Goal: Navigation & Orientation: Find specific page/section

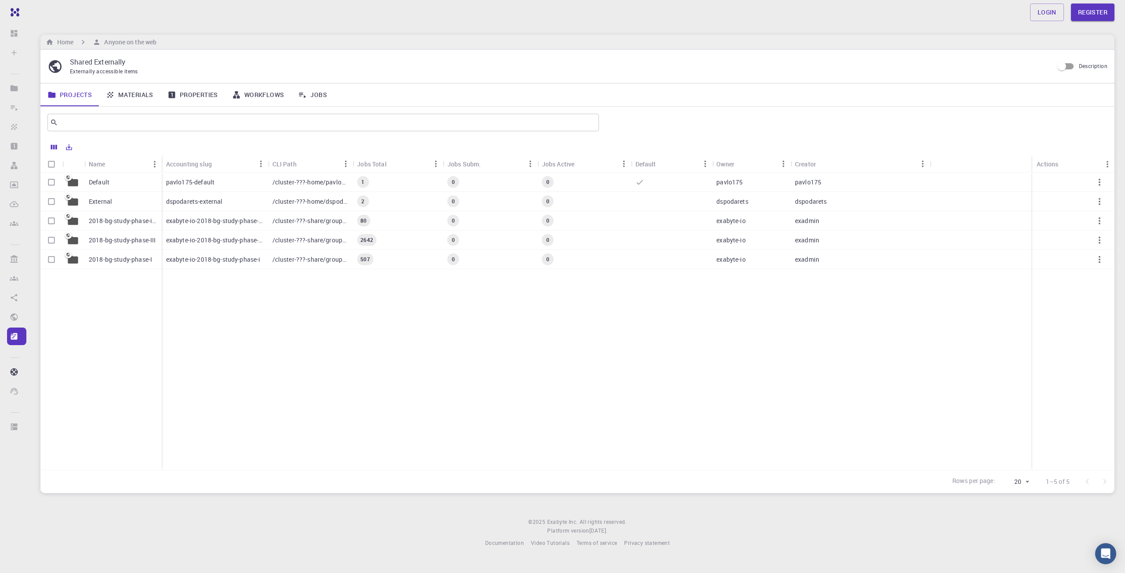
click at [203, 183] on p "pavlo175-default" at bounding box center [190, 182] width 48 height 9
